Goal: Information Seeking & Learning: Learn about a topic

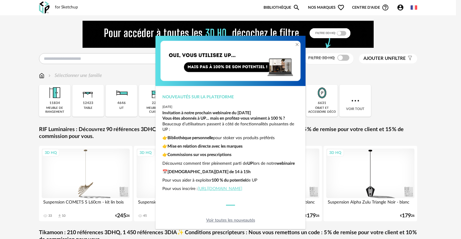
click at [405, 115] on div "Nouveautés sur la plateforme [DATE] Invitation à notre prochain webinaire du [D…" at bounding box center [230, 119] width 461 height 239
click at [216, 220] on link "Voir toutes les nouveautés" at bounding box center [230, 220] width 49 height 4
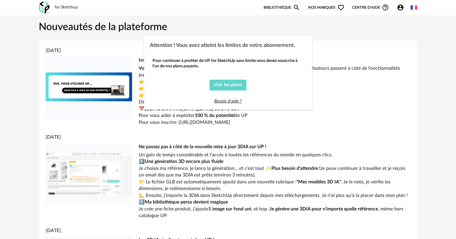
click at [27, 101] on div "Attention ! Vous avez atteint les limites de votre abonnement. Pour continuer à…" at bounding box center [228, 119] width 456 height 239
click at [68, 6] on div "Attention ! Vous avez atteint les limites de votre abonnement. Pour continuer à…" at bounding box center [228, 119] width 456 height 239
click at [400, 9] on div "Attention ! Vous avez atteint les limites de votre abonnement. Pour continuer à…" at bounding box center [228, 119] width 456 height 239
click at [275, 4] on div "Attention ! Vous avez atteint les limites de votre abonnement. Pour continuer à…" at bounding box center [228, 119] width 456 height 239
click at [275, 7] on div "Attention ! Vous avez atteint les limites de votre abonnement. Pour continuer à…" at bounding box center [228, 119] width 456 height 239
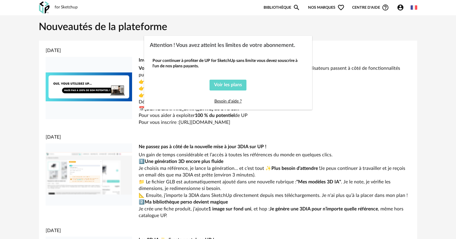
click at [316, 8] on div "Attention ! Vous avez atteint les limites de votre abonnement. Pour continuer à…" at bounding box center [228, 119] width 456 height 239
click at [238, 83] on span "Voir les plans" at bounding box center [228, 84] width 28 height 5
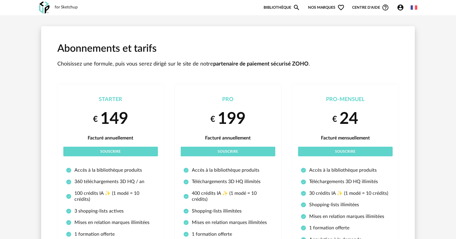
click at [68, 9] on div "for Sketchup" at bounding box center [66, 7] width 23 height 5
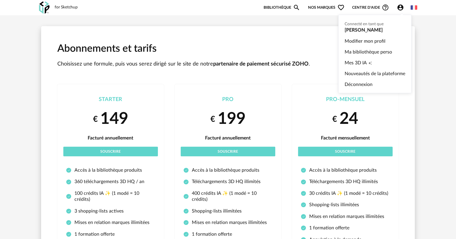
click at [399, 5] on icon "Account Circle icon" at bounding box center [400, 8] width 6 height 6
click at [360, 50] on link "Ma bibliothèque perso" at bounding box center [374, 52] width 61 height 11
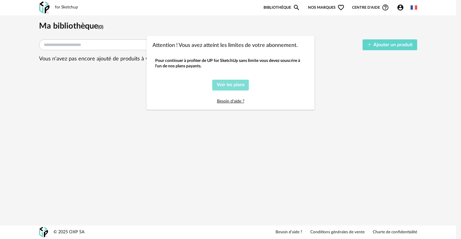
click at [234, 84] on span "Voir les plans" at bounding box center [231, 84] width 28 height 5
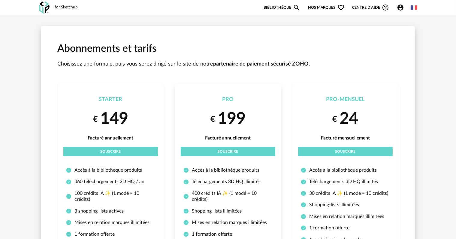
scroll to position [30, 0]
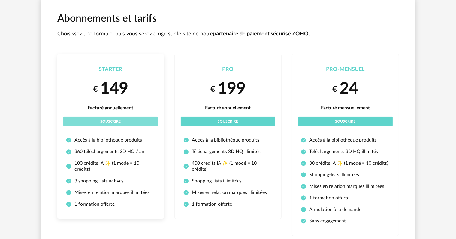
click at [117, 123] on button "Souscrire" at bounding box center [110, 121] width 95 height 10
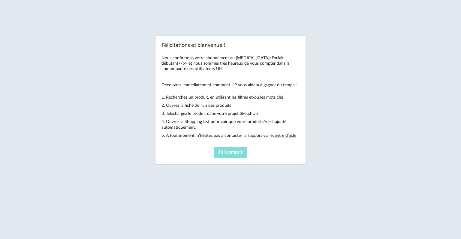
click at [234, 149] on span "J'ai compris" at bounding box center [230, 151] width 25 height 5
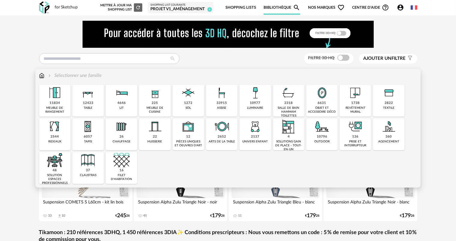
click at [89, 101] on div "12423" at bounding box center [88, 103] width 11 height 5
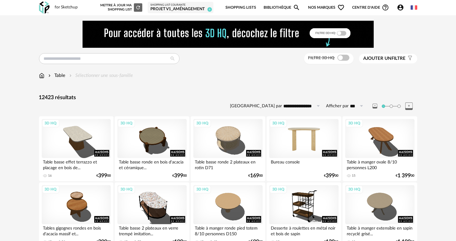
click at [306, 137] on div "3D HQ" at bounding box center [303, 138] width 69 height 39
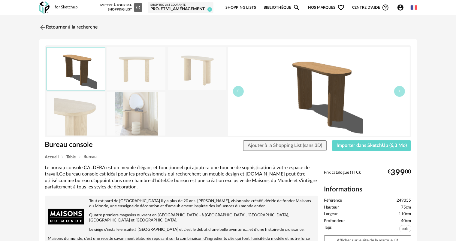
click at [143, 120] on img at bounding box center [136, 113] width 58 height 43
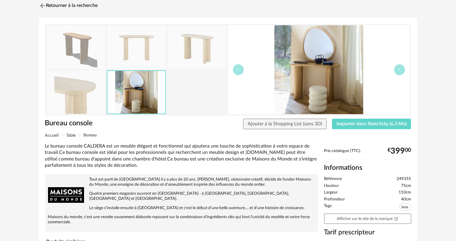
scroll to position [30, 0]
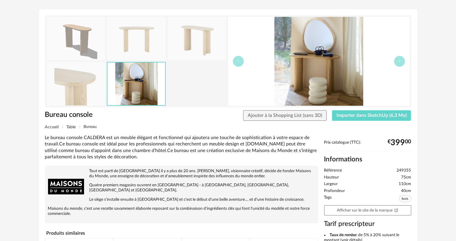
click at [91, 88] on img at bounding box center [76, 83] width 58 height 43
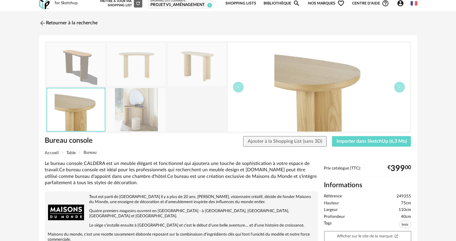
scroll to position [0, 0]
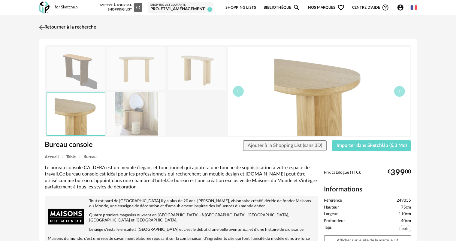
click at [65, 24] on link "Retourner à la recherche" at bounding box center [67, 27] width 59 height 13
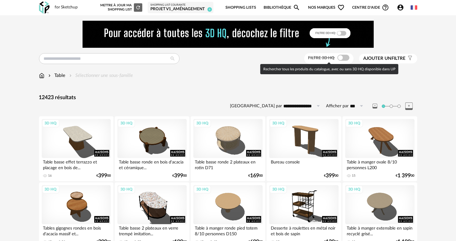
click at [347, 58] on span at bounding box center [343, 58] width 12 height 6
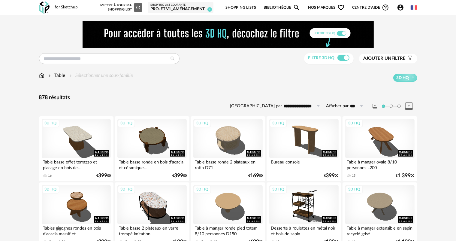
click at [378, 59] on span "Ajouter un" at bounding box center [377, 58] width 28 height 5
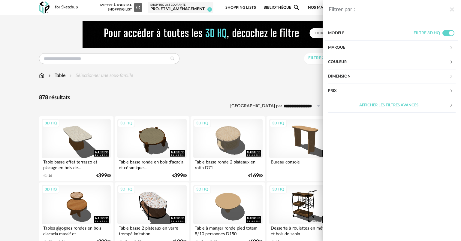
click at [376, 35] on div "Modèle" at bounding box center [371, 33] width 86 height 14
click at [411, 46] on div "Marque" at bounding box center [388, 48] width 121 height 14
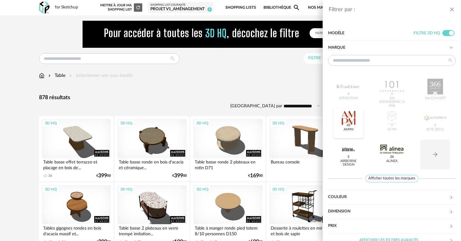
click at [355, 117] on div at bounding box center [348, 118] width 23 height 16
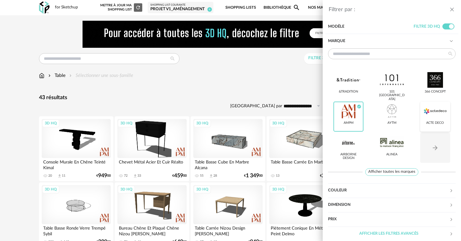
scroll to position [9, 0]
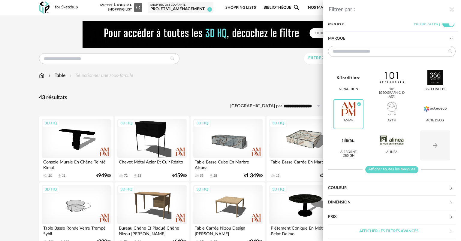
click at [406, 170] on span "Afficher toutes les marques" at bounding box center [391, 170] width 53 height 8
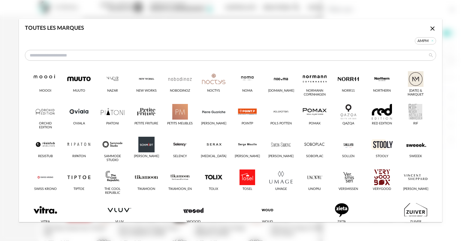
scroll to position [317, 0]
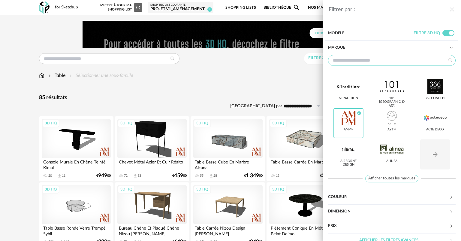
click at [415, 65] on input "text" at bounding box center [392, 60] width 128 height 11
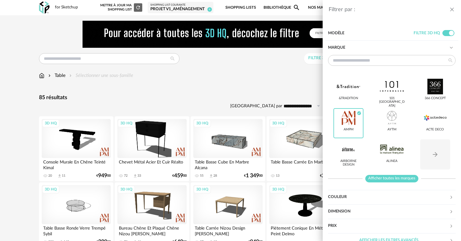
click at [409, 178] on span "Afficher toutes les marques" at bounding box center [391, 179] width 53 height 8
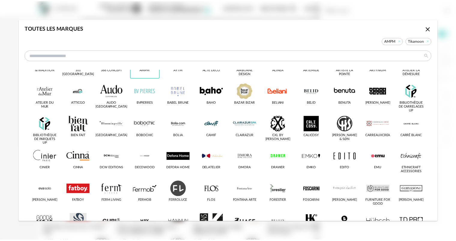
scroll to position [240, 0]
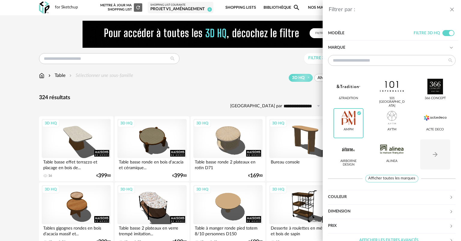
click at [245, 77] on div "Filtrer par : Modèle Filtre 3D HQ Marque &tradition 101 Copenhagen 366 Concept …" at bounding box center [230, 120] width 461 height 241
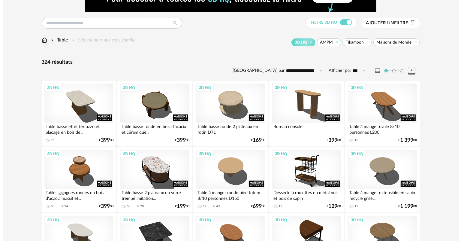
scroll to position [30, 0]
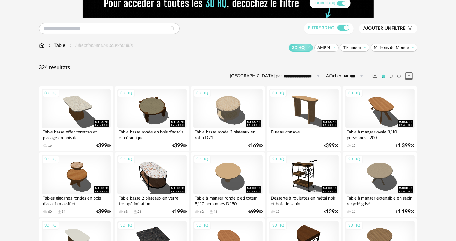
click at [392, 28] on span "Ajouter un filtre" at bounding box center [384, 29] width 42 height 6
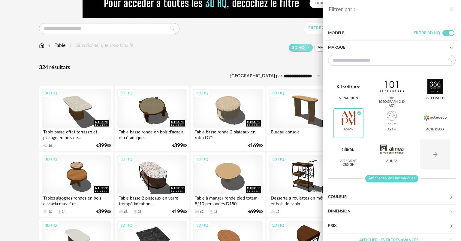
scroll to position [9, 0]
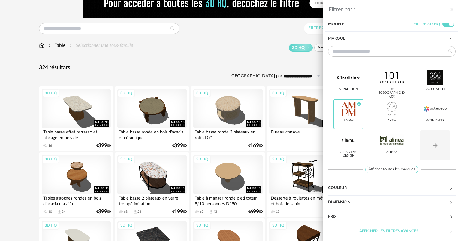
click at [397, 200] on div "Dimension" at bounding box center [388, 202] width 121 height 14
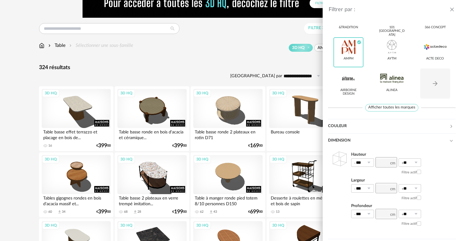
scroll to position [100, 0]
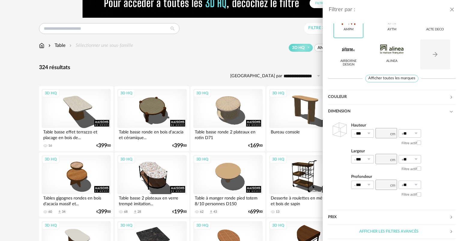
click at [402, 229] on div "Afficher les filtres avancés" at bounding box center [388, 231] width 121 height 14
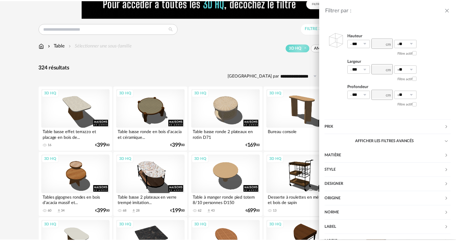
scroll to position [208, 0]
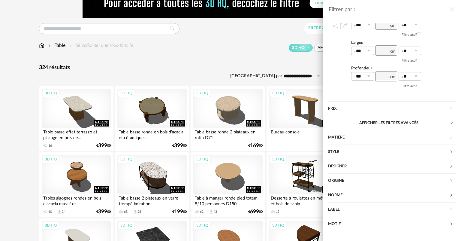
click at [368, 149] on div "Style" at bounding box center [388, 152] width 121 height 14
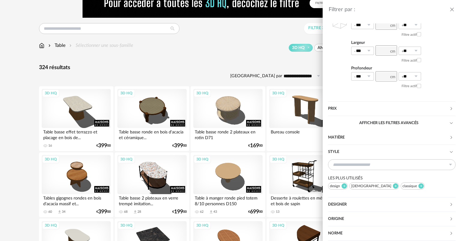
click at [368, 149] on div "Style" at bounding box center [388, 152] width 121 height 14
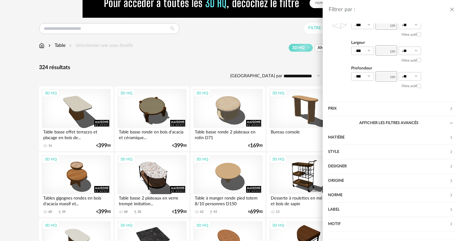
click at [450, 12] on button "close drawer" at bounding box center [452, 10] width 6 height 8
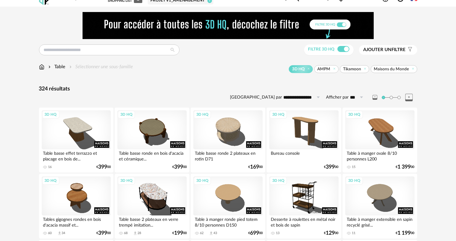
scroll to position [0, 0]
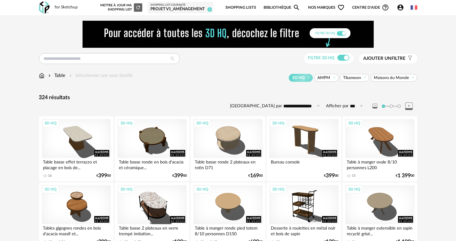
click at [40, 75] on img at bounding box center [41, 75] width 5 height 7
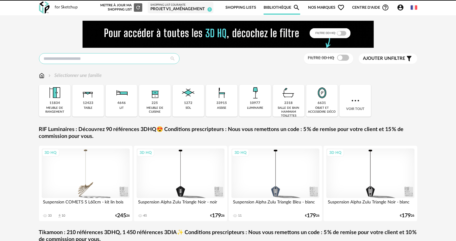
click at [78, 61] on input "text" at bounding box center [109, 58] width 140 height 11
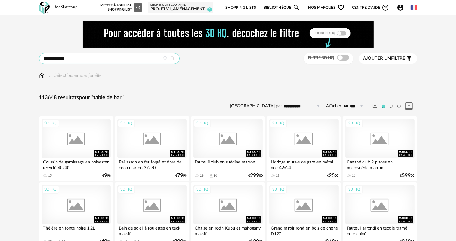
type input "**********"
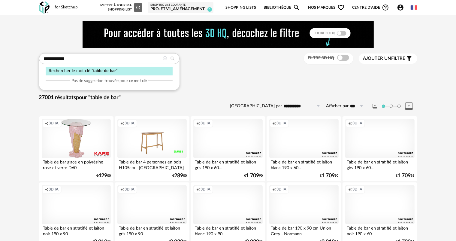
click at [393, 59] on span "Ajouter un filtre" at bounding box center [384, 59] width 42 height 6
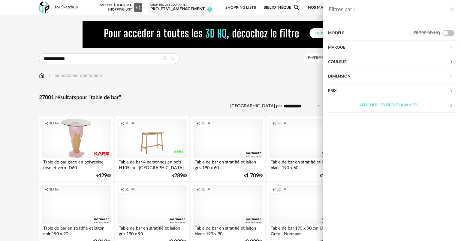
click at [378, 46] on div "Marque" at bounding box center [388, 48] width 121 height 14
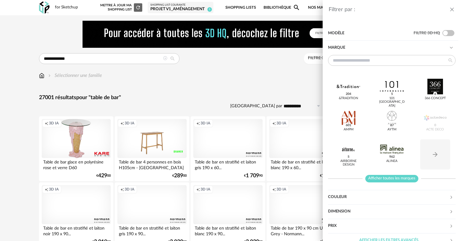
click at [404, 178] on span "Afficher toutes les marques" at bounding box center [391, 179] width 53 height 8
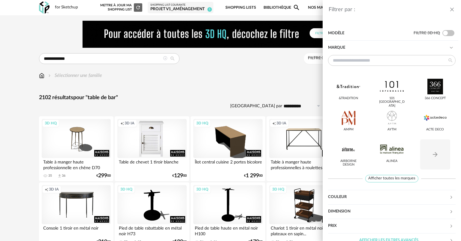
click at [452, 10] on icon "close drawer" at bounding box center [452, 10] width 6 height 6
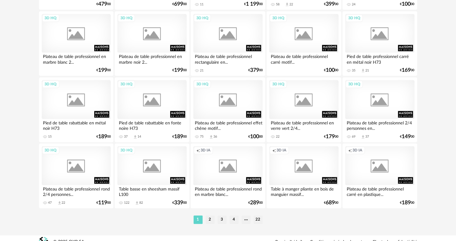
scroll to position [1236, 0]
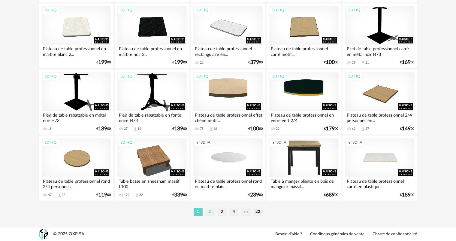
click at [210, 212] on li "2" at bounding box center [210, 211] width 9 height 8
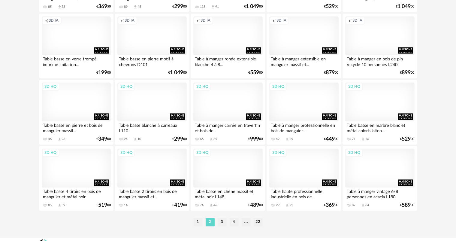
scroll to position [1236, 0]
